Goal: Entertainment & Leisure: Consume media (video, audio)

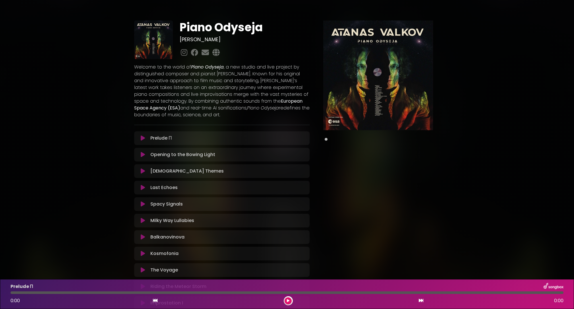
click at [142, 137] on icon at bounding box center [143, 138] width 4 height 6
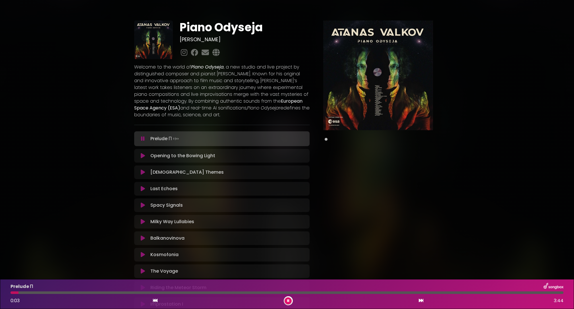
click at [290, 301] on button at bounding box center [288, 300] width 7 height 7
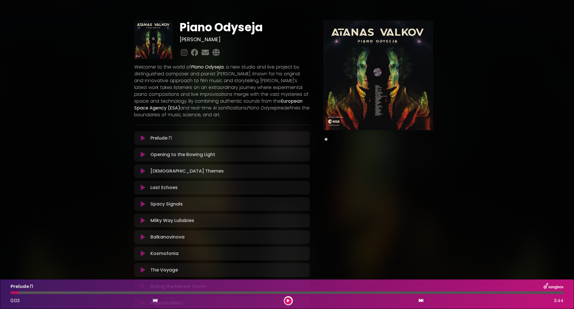
click at [290, 300] on button at bounding box center [288, 300] width 7 height 7
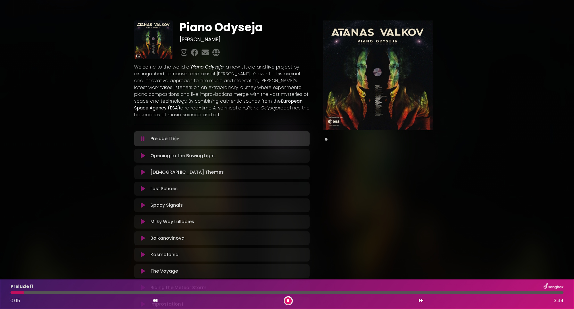
click at [290, 300] on button at bounding box center [288, 300] width 7 height 7
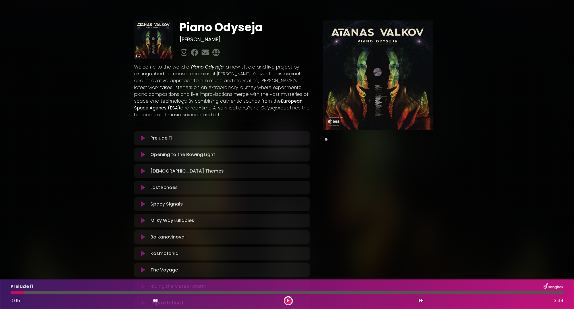
click at [289, 299] on button at bounding box center [288, 300] width 7 height 7
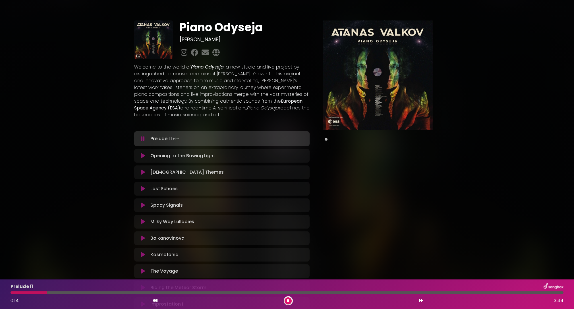
click at [289, 305] on div at bounding box center [288, 300] width 9 height 9
click at [290, 300] on button at bounding box center [288, 300] width 7 height 7
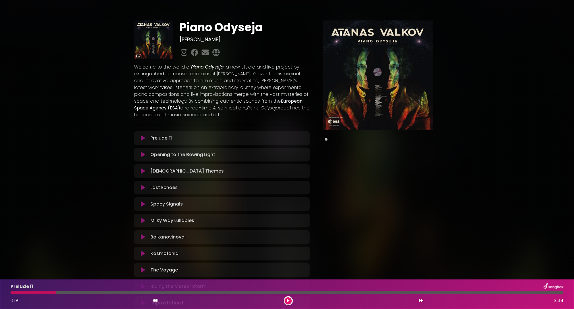
click at [46, 292] on div at bounding box center [33, 293] width 45 height 3
click at [13, 294] on div at bounding box center [33, 293] width 45 height 3
drag, startPoint x: 56, startPoint y: 293, endPoint x: 7, endPoint y: 294, distance: 48.4
click at [7, 294] on div at bounding box center [287, 293] width 560 height 3
click at [14, 293] on div at bounding box center [33, 293] width 45 height 3
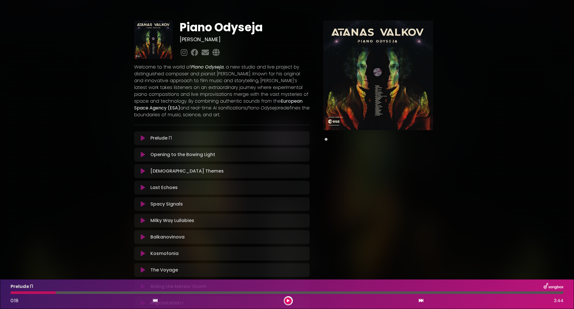
click at [155, 299] on icon at bounding box center [155, 300] width 5 height 5
click at [419, 302] on icon at bounding box center [421, 300] width 5 height 5
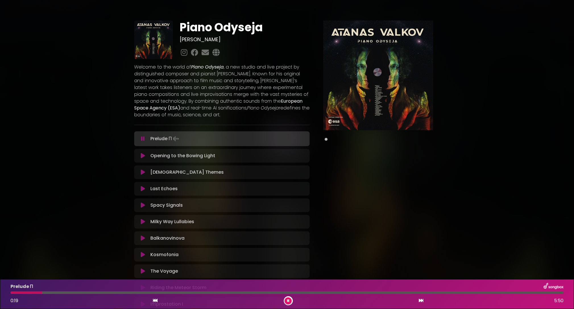
click at [157, 303] on button at bounding box center [155, 300] width 5 height 7
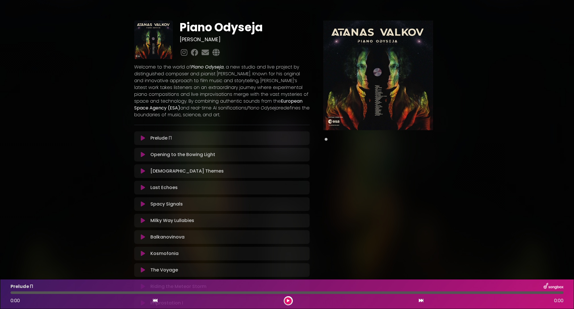
click at [141, 139] on icon at bounding box center [143, 138] width 4 height 6
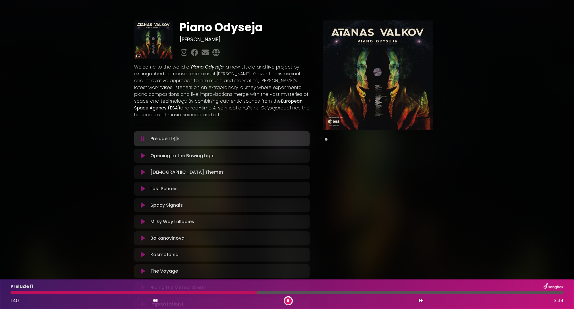
click at [145, 155] on button at bounding box center [143, 156] width 11 height 6
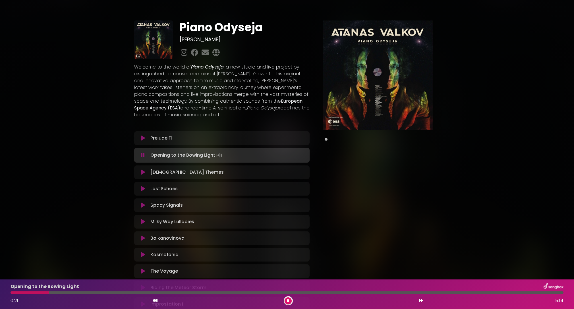
click at [145, 155] on button at bounding box center [143, 155] width 11 height 6
